Goal: Use online tool/utility: Utilize a website feature to perform a specific function

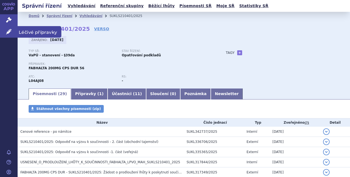
click at [33, 31] on span "Léčivé přípravky" at bounding box center [40, 32] width 44 height 12
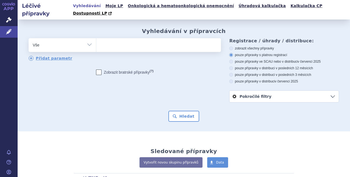
click at [237, 7] on link "Úhradová kalkulačka" at bounding box center [262, 5] width 51 height 7
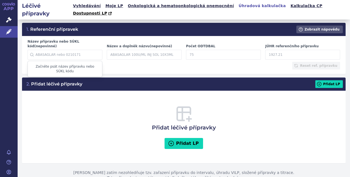
click at [75, 50] on input "Název přípravku nebo SÚKL kód (nepovinné)" at bounding box center [65, 55] width 75 height 10
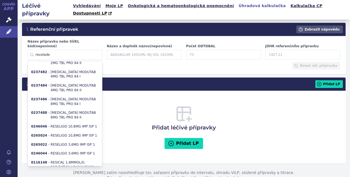
scroll to position [1470, 0]
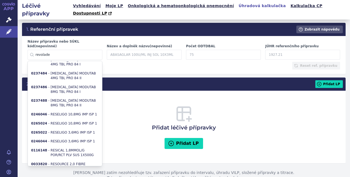
drag, startPoint x: 52, startPoint y: 44, endPoint x: 21, endPoint y: 46, distance: 30.8
click at [21, 46] on div "1. Referenční přípravek Zobrazit nápovědu Název přípravku nebo SÚKL kód (nepovi…" at bounding box center [184, 47] width 332 height 55
paste input "0167471"
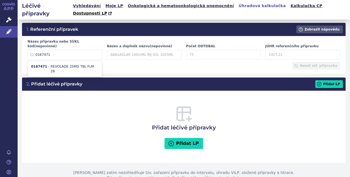
type input "0167471"
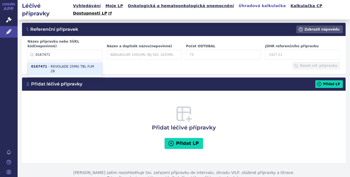
click at [53, 62] on li "0167471 - REVOLADE 25MG TBL FLM 28" at bounding box center [65, 69] width 74 height 14
type input "REVOLADE 25MG TBL FLM 28"
type input "14"
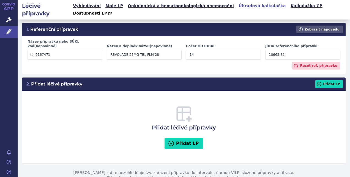
drag, startPoint x: 284, startPoint y: 43, endPoint x: 257, endPoint y: 44, distance: 26.4
click at [257, 44] on div "Název přípravku nebo SÚKL kód (nepovinné) 0167471 0167471 - REVOLADE 25MG TBL F…" at bounding box center [183, 50] width 317 height 23
paste input "7998736"
click at [274, 50] on input "79987362" at bounding box center [302, 55] width 75 height 10
type input "799.87362"
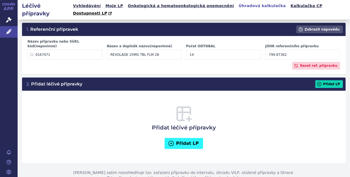
click at [191, 138] on button "Přidat LP" at bounding box center [183, 143] width 39 height 11
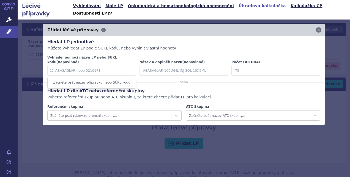
click at [90, 66] on input "Vyhledej pomocí názvu LP nebo SUKL kódu (nepovinné)" at bounding box center [91, 71] width 89 height 10
type input "eltrombopag accord"
click at [164, 66] on input "Název a doplněk názvu (nepovinné)" at bounding box center [183, 71] width 89 height 10
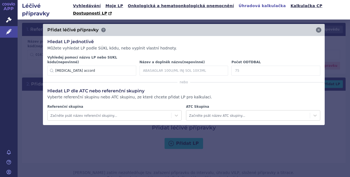
click at [247, 66] on input "Počet ODTDBAL" at bounding box center [275, 71] width 89 height 10
type input "28"
click at [313, 68] on icon at bounding box center [312, 71] width 6 height 6
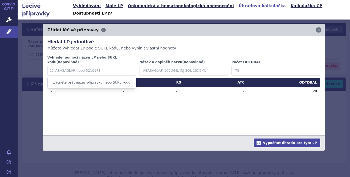
click at [117, 66] on input "Vyhledej pomocí názvu LP nebo SUKL kódu (nepovinné)" at bounding box center [91, 71] width 89 height 10
type input "eltrombopag"
click at [158, 66] on input "Název a doplněk názvu (nepovinné)" at bounding box center [183, 71] width 89 height 10
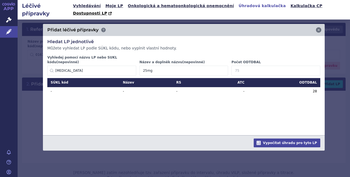
type input "25mg"
click at [239, 66] on input "Počet ODTDBAL" at bounding box center [275, 71] width 89 height 10
type input "14"
click at [312, 67] on icon at bounding box center [312, 70] width 7 height 7
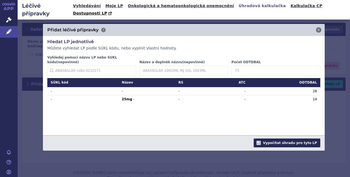
click at [296, 139] on button "Vypočítat úhradu pro tyto LP" at bounding box center [287, 143] width 67 height 9
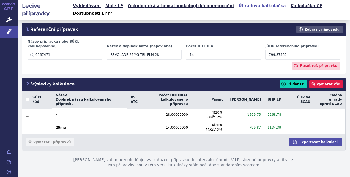
drag, startPoint x: 285, startPoint y: 43, endPoint x: 263, endPoint y: 42, distance: 22.6
click at [263, 44] on div "JÚHR referenčního přípravku 799.87362" at bounding box center [302, 52] width 79 height 16
paste input "1119823"
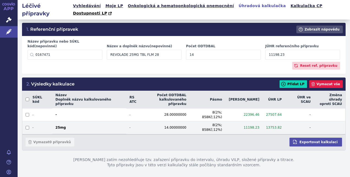
type input "11198.23"
drag, startPoint x: 278, startPoint y: 109, endPoint x: 265, endPoint y: 109, distance: 12.9
click at [265, 121] on td "13753.82" at bounding box center [274, 127] width 22 height 13
copy td "13753.82"
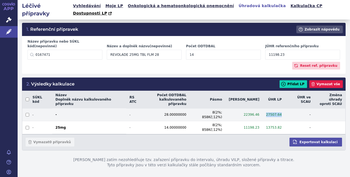
drag, startPoint x: 278, startPoint y: 97, endPoint x: 264, endPoint y: 97, distance: 13.8
click at [264, 108] on td "27507.64" at bounding box center [274, 114] width 22 height 13
copy td "27507.64"
